Goal: Find specific page/section: Find specific page/section

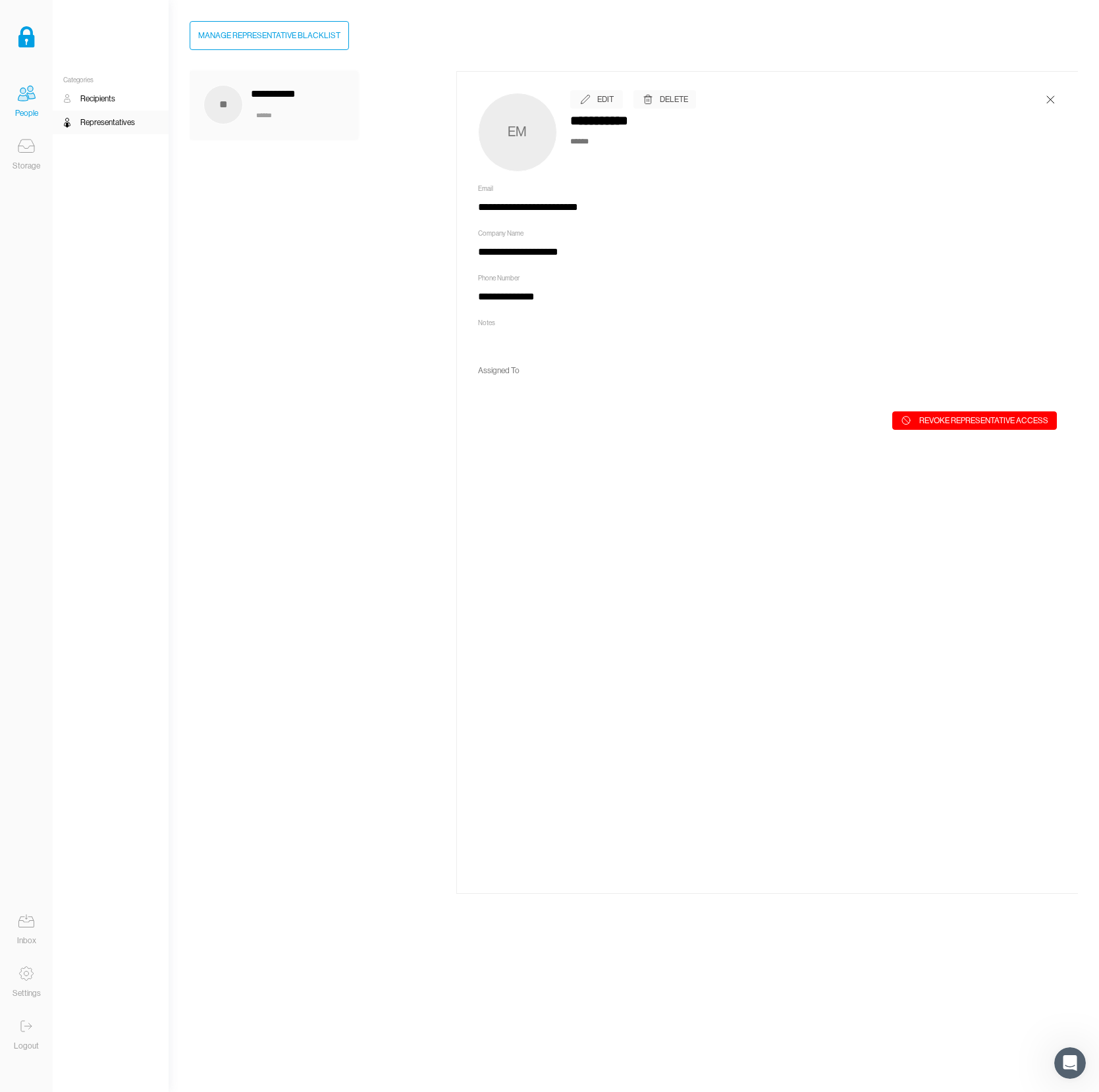
click at [20, 146] on icon at bounding box center [27, 147] width 16 height 3
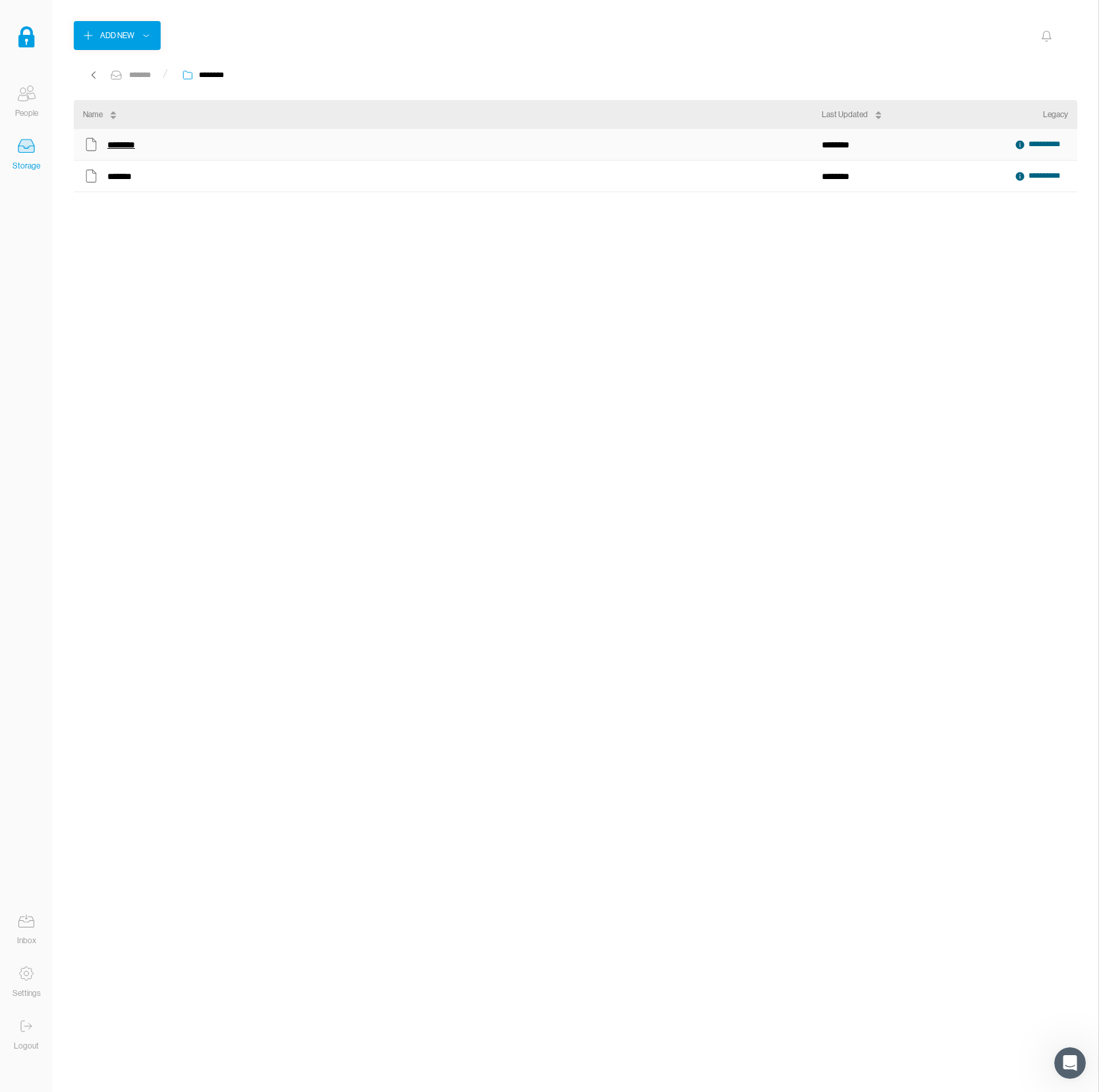
click at [113, 143] on div "********" at bounding box center [121, 145] width 28 height 17
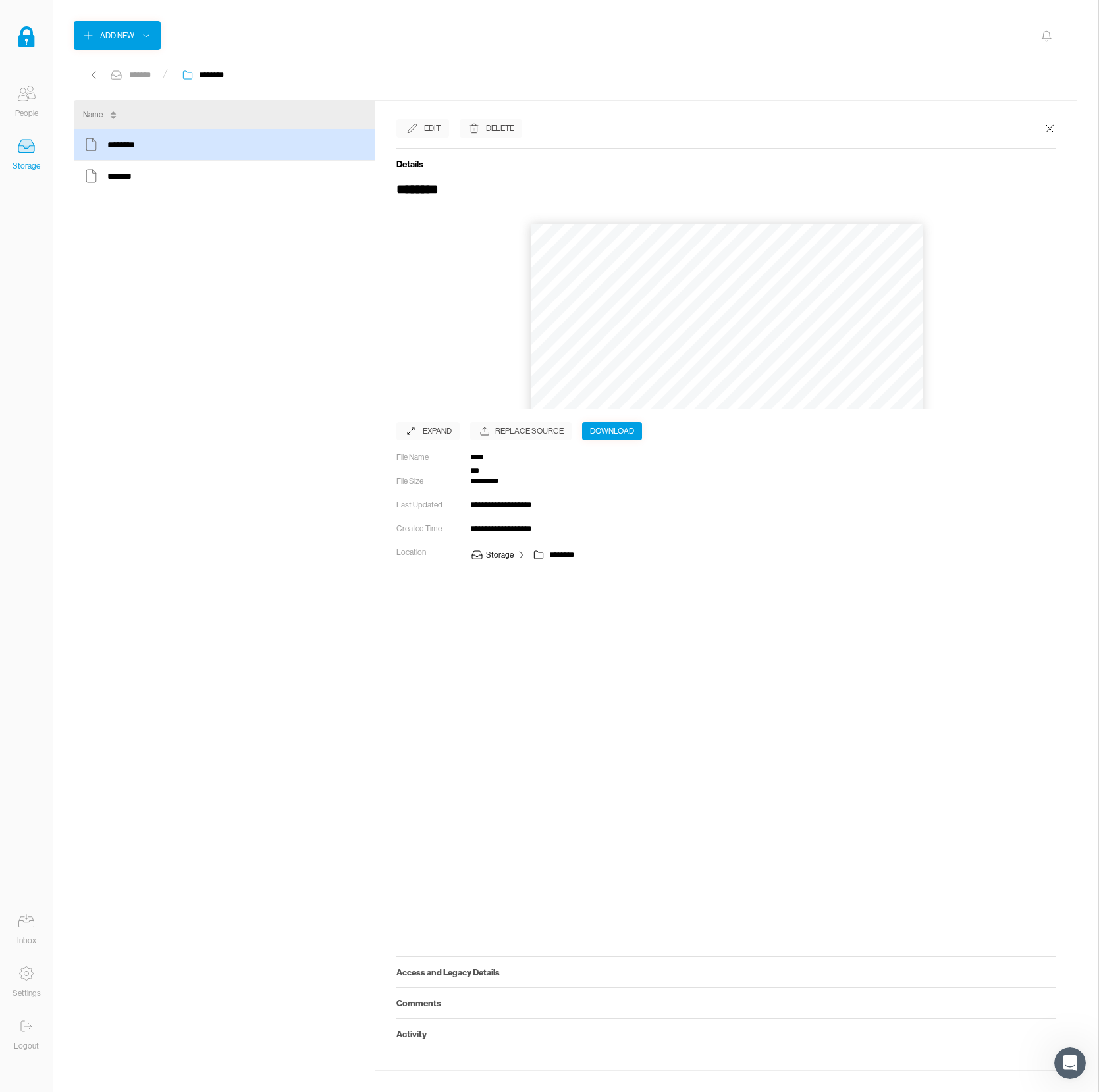
click at [762, 383] on button "›" at bounding box center [752, 384] width 29 height 29
click at [701, 383] on button "‹" at bounding box center [699, 384] width 29 height 29
click at [750, 381] on button "›" at bounding box center [752, 384] width 29 height 29
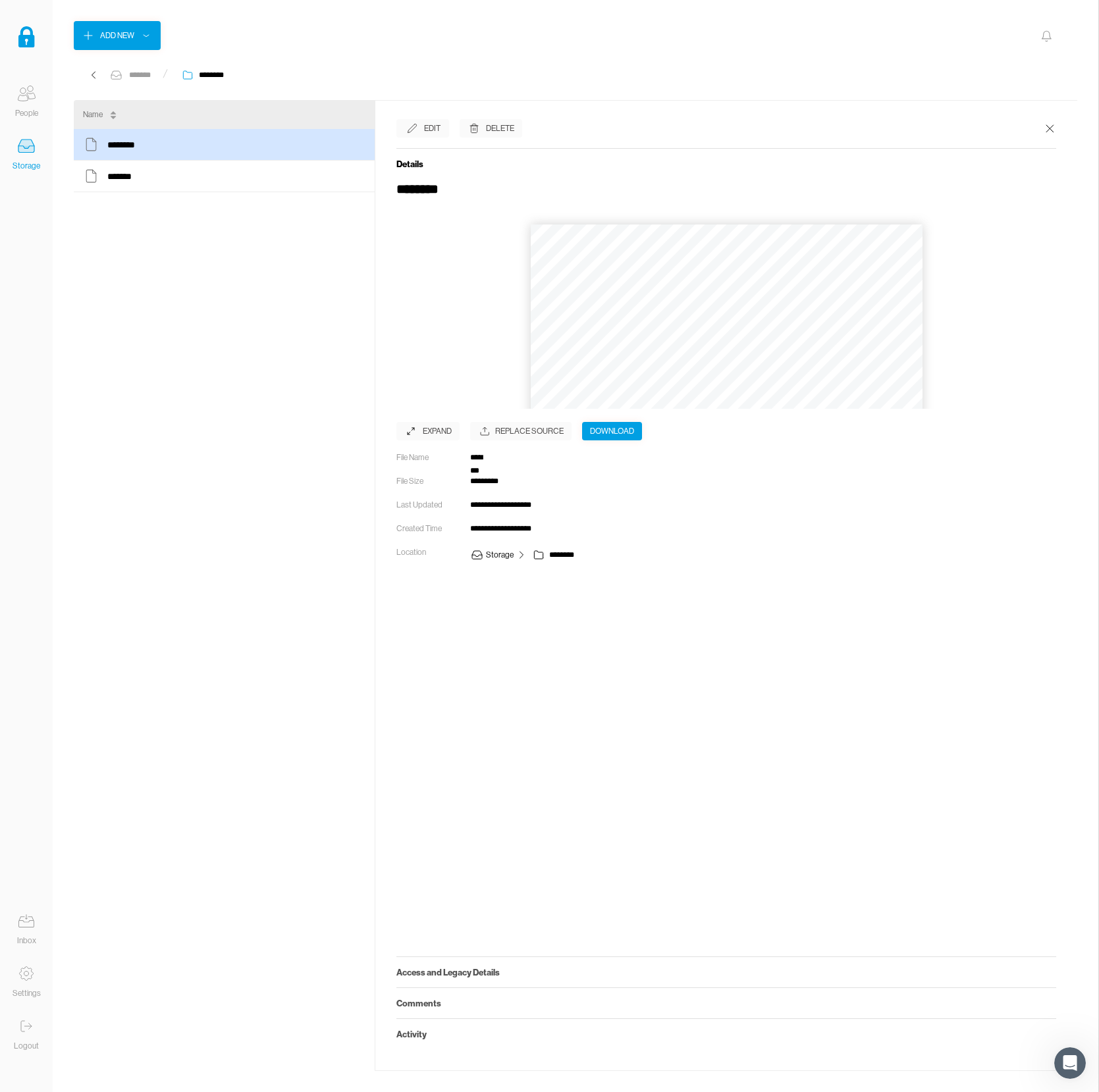
click at [750, 381] on button "›" at bounding box center [754, 384] width 29 height 29
click at [697, 383] on button "‹" at bounding box center [699, 384] width 29 height 29
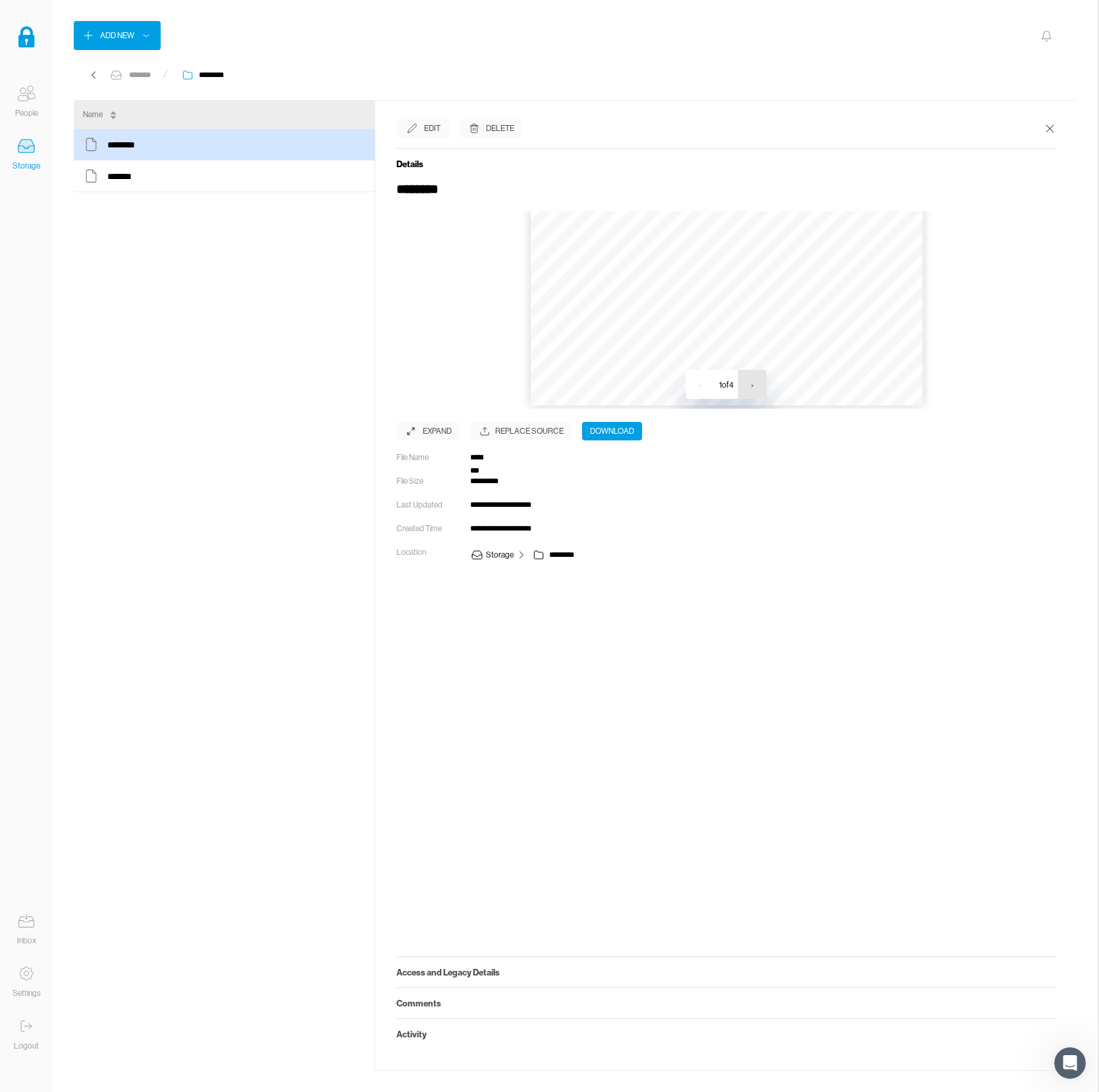
scroll to position [376, 0]
click at [749, 384] on button "›" at bounding box center [752, 384] width 29 height 29
click at [749, 384] on button "›" at bounding box center [754, 384] width 29 height 29
